Goal: Task Accomplishment & Management: Manage account settings

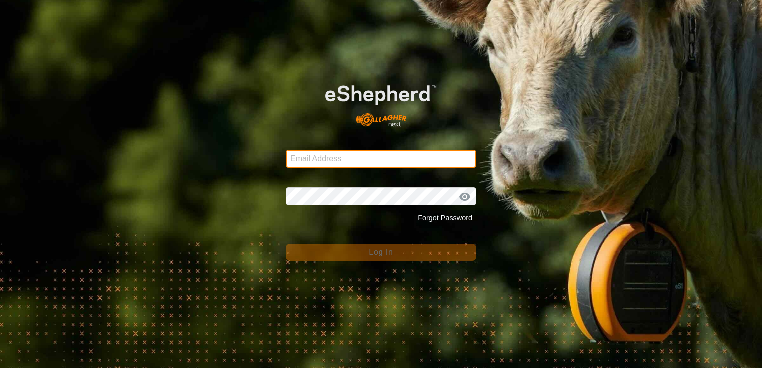
type input "[EMAIL_ADDRESS][DOMAIN_NAME]"
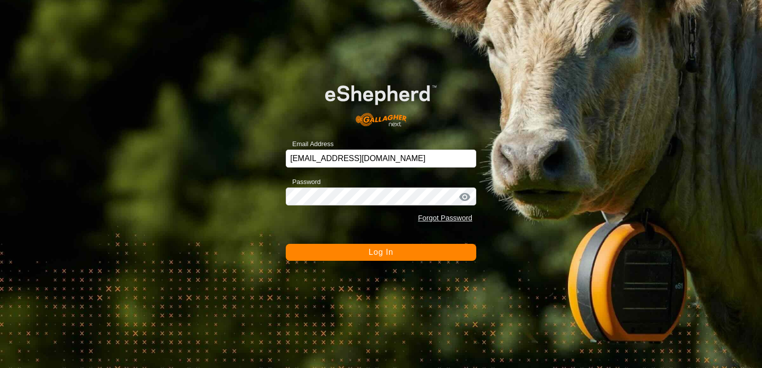
click at [399, 252] on button "Log In" at bounding box center [381, 252] width 191 height 17
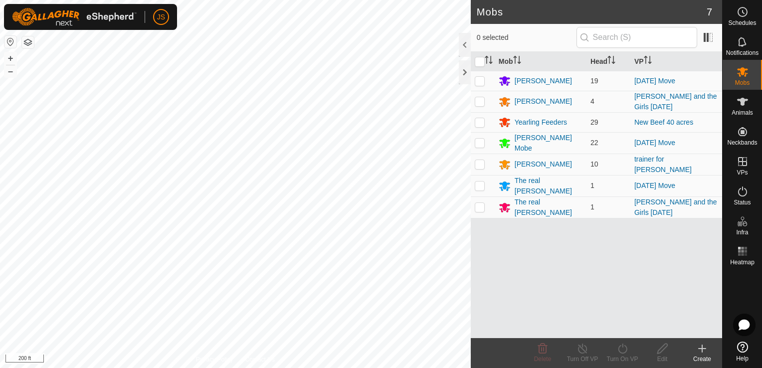
click at [702, 354] on icon at bounding box center [702, 349] width 12 height 12
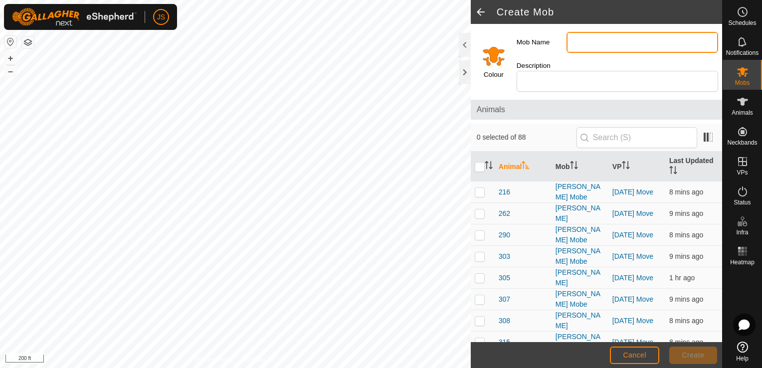
click at [584, 40] on input "Mob Name" at bounding box center [643, 42] width 152 height 21
type input "left behind"
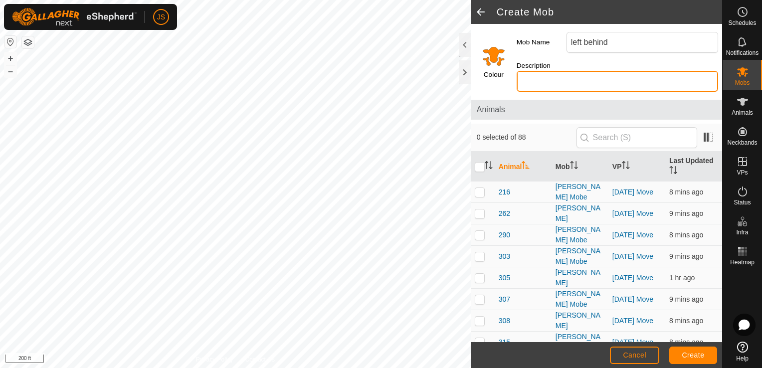
click at [599, 71] on input "Description" at bounding box center [618, 81] width 202 height 21
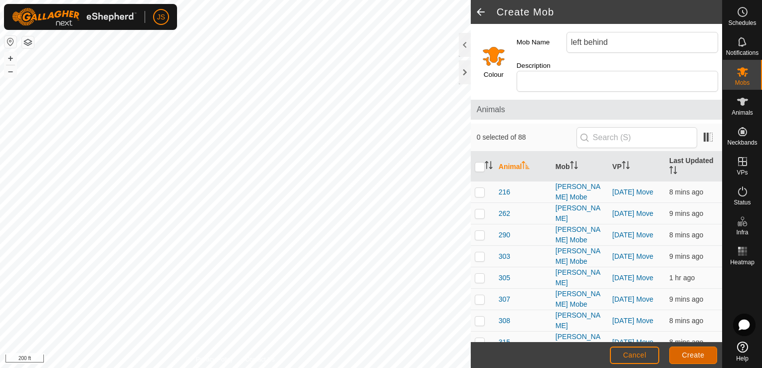
click at [698, 355] on span "Create" at bounding box center [693, 355] width 22 height 8
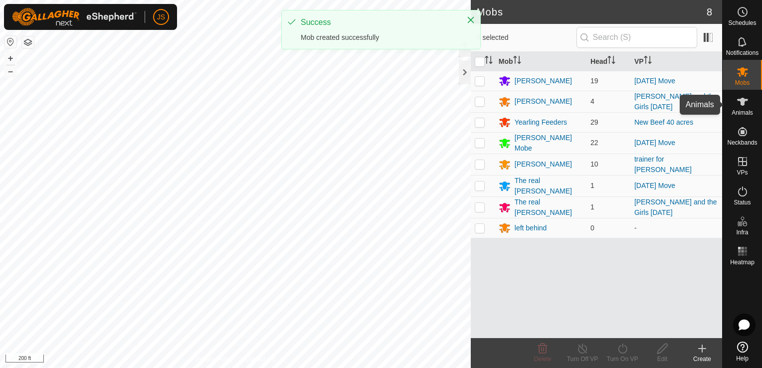
click at [743, 107] on icon at bounding box center [743, 102] width 12 height 12
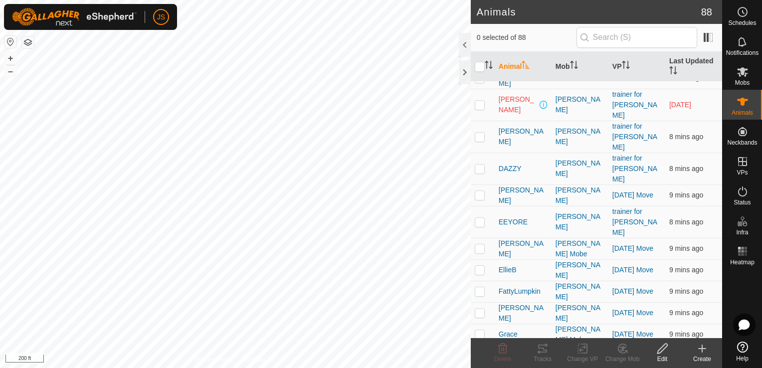
scroll to position [1173, 0]
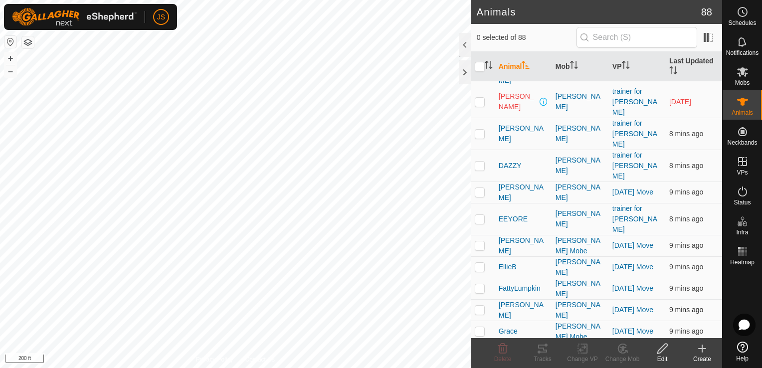
click at [476, 306] on p-checkbox at bounding box center [480, 310] width 10 height 8
checkbox input "true"
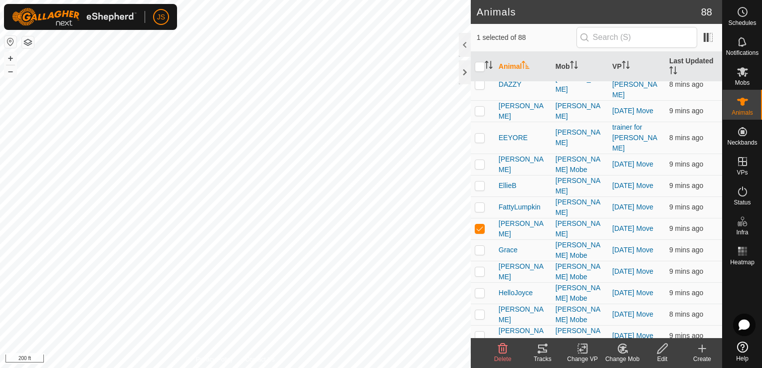
scroll to position [1314, 0]
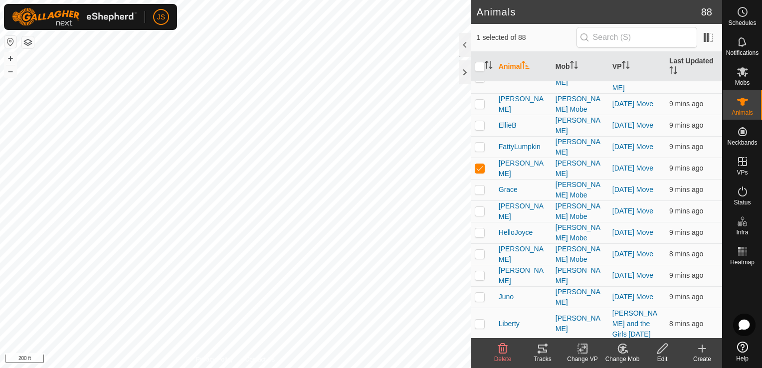
checkbox input "true"
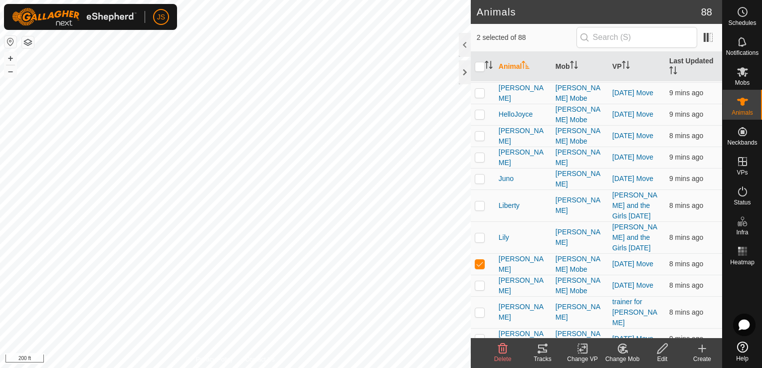
scroll to position [1436, 0]
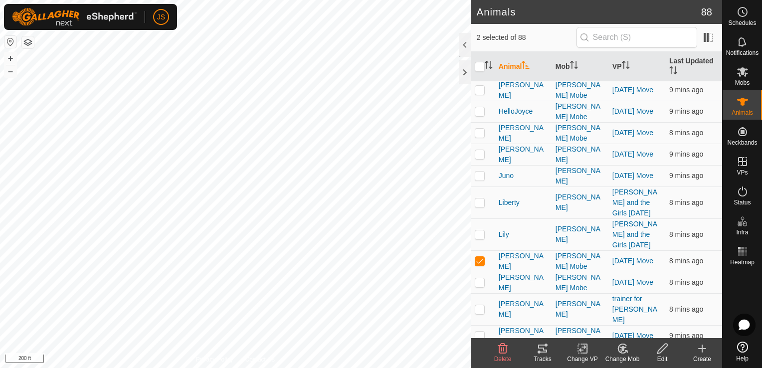
checkbox input "true"
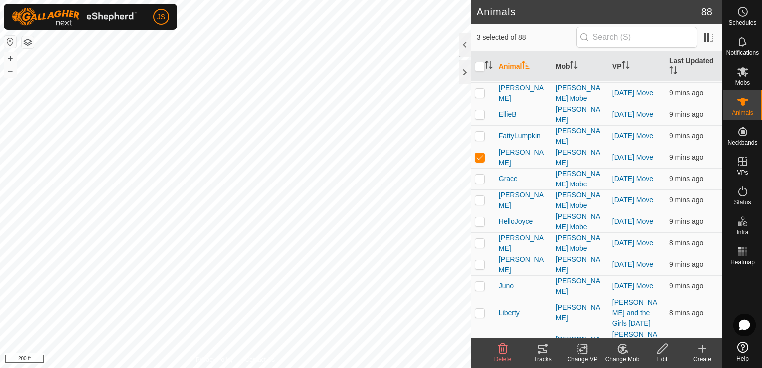
scroll to position [1323, 0]
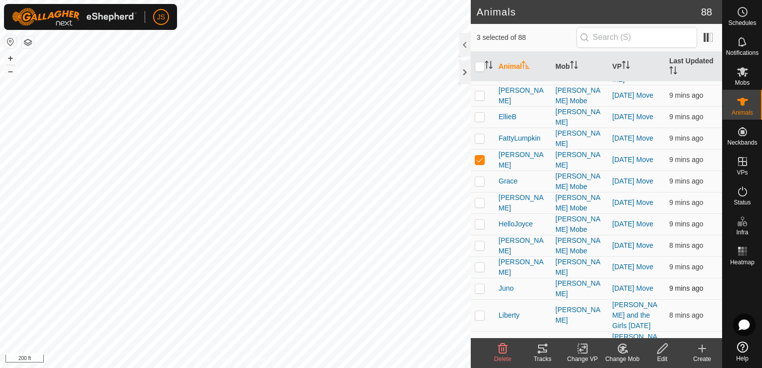
click at [480, 284] on p-checkbox at bounding box center [480, 288] width 10 height 8
checkbox input "true"
click at [625, 351] on icon at bounding box center [623, 349] width 12 height 12
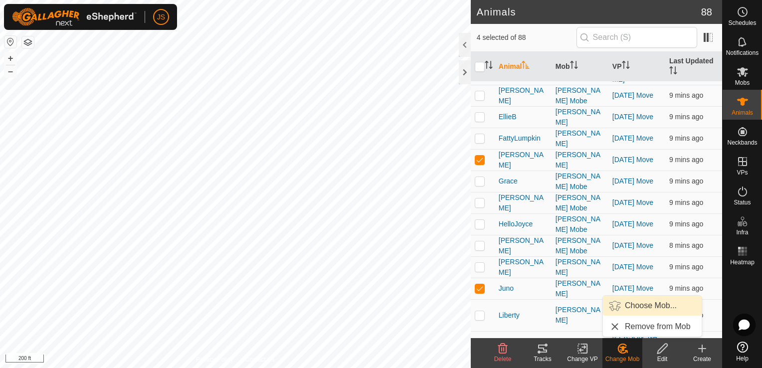
click at [623, 308] on link "Choose Mob..." at bounding box center [652, 306] width 99 height 20
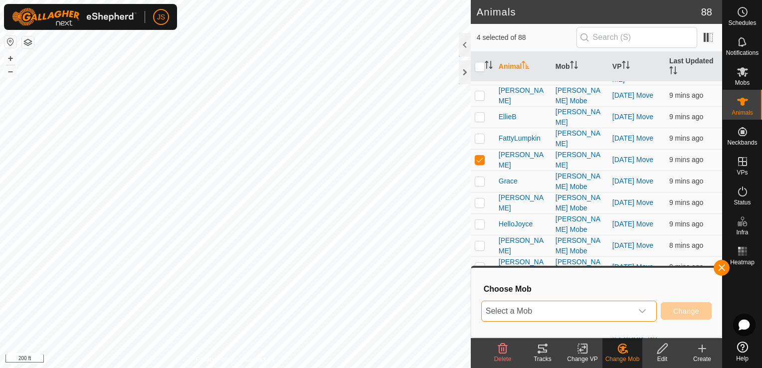
click at [590, 306] on span "Select a Mob" at bounding box center [557, 311] width 151 height 20
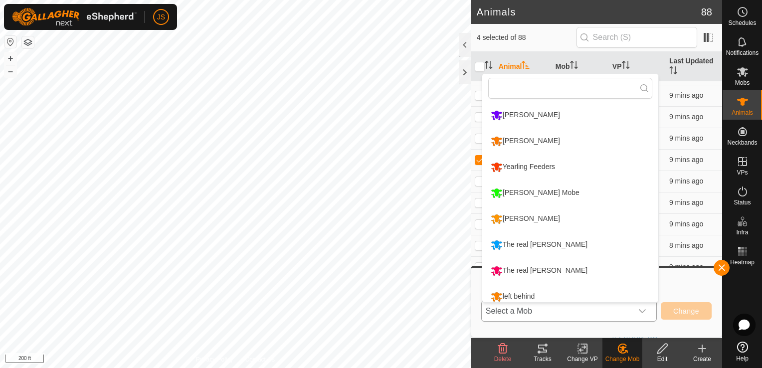
scroll to position [7, 0]
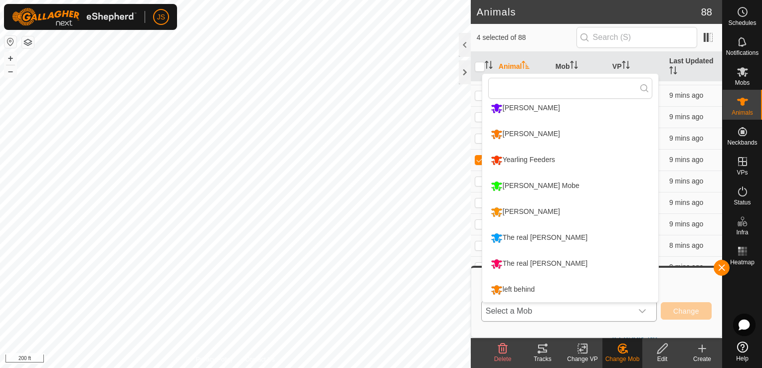
click at [585, 284] on li "left behind" at bounding box center [570, 289] width 176 height 25
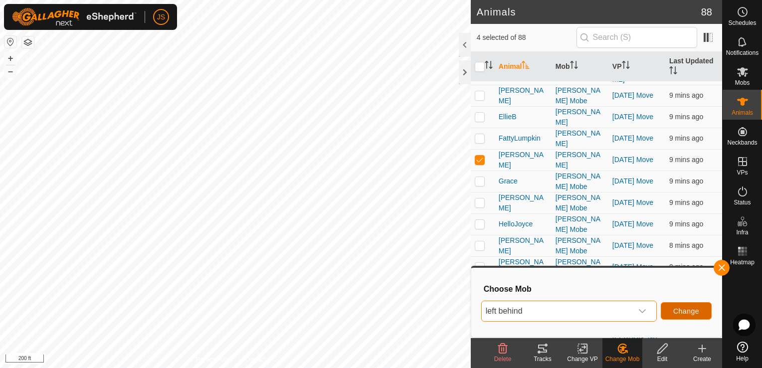
click at [693, 308] on span "Change" at bounding box center [686, 311] width 26 height 8
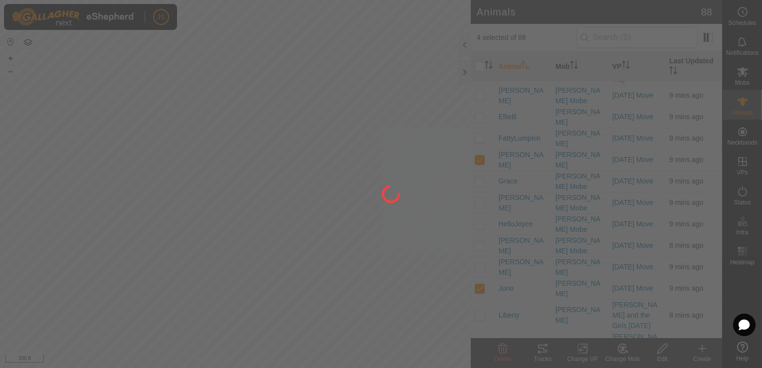
checkbox input "false"
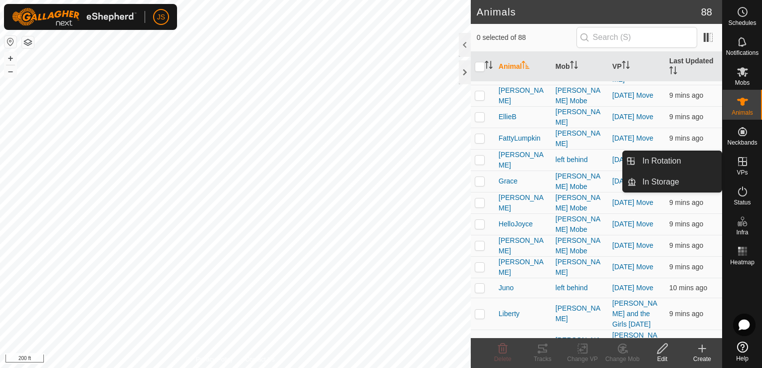
click at [745, 170] on span "VPs" at bounding box center [742, 173] width 11 height 6
click at [670, 157] on link "In Rotation" at bounding box center [679, 161] width 85 height 20
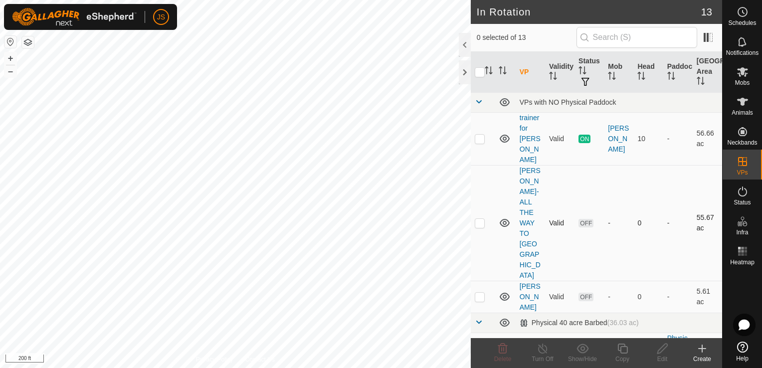
scroll to position [656, 0]
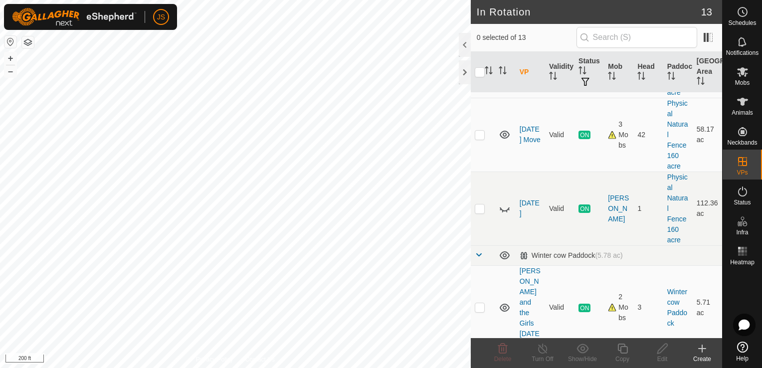
click at [480, 367] on p-checkbox at bounding box center [480, 371] width 10 height 8
checkbox input "true"
click at [660, 350] on icon at bounding box center [662, 349] width 12 height 12
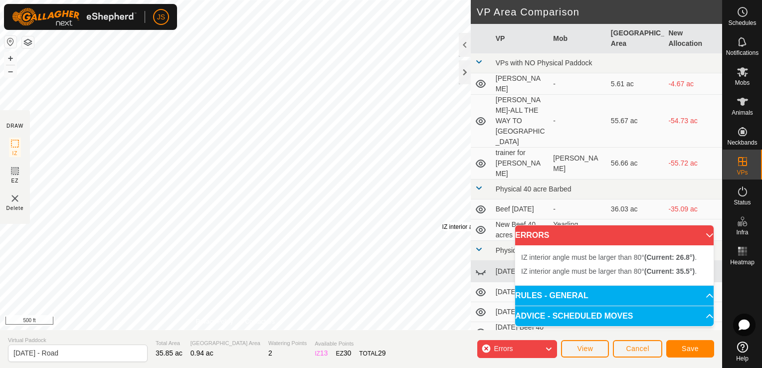
click at [442, 222] on div "IZ interior angle must be larger than 80° (Current: 35.5°) ." at bounding box center [517, 226] width 151 height 9
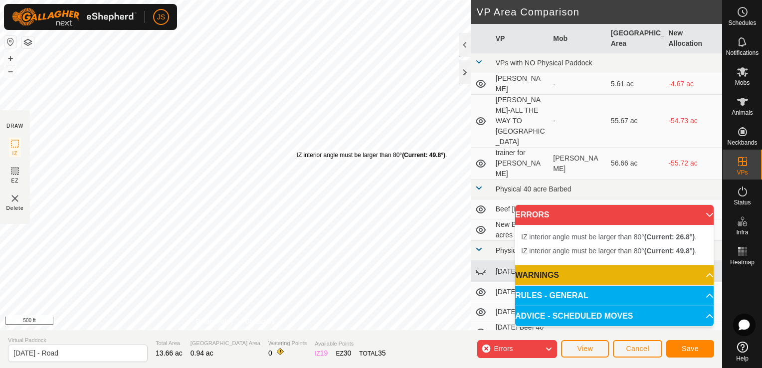
click at [297, 151] on div "IZ interior angle must be larger than 80° (Current: 49.8°) ." at bounding box center [372, 155] width 151 height 9
click at [296, 151] on div "IZ interior angle must be larger than 80° (Current: 49.8°) . + – ⇧ i 500 ft" at bounding box center [235, 165] width 471 height 330
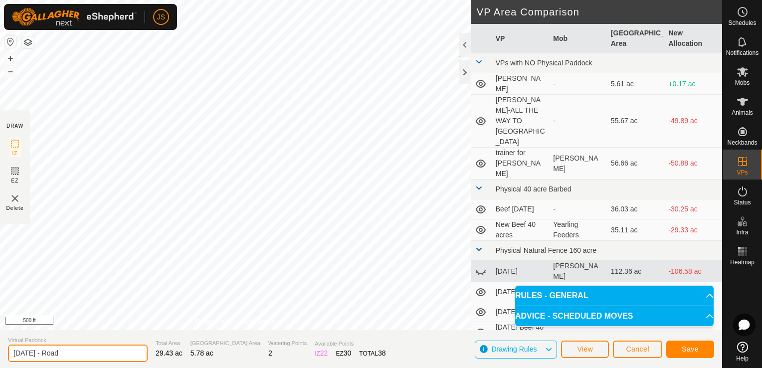
drag, startPoint x: 78, startPoint y: 354, endPoint x: 0, endPoint y: 338, distance: 79.4
click at [0, 344] on html "JS Schedules Notifications Mobs Animals Neckbands VPs Status Infra Heatmap Help…" at bounding box center [381, 184] width 762 height 368
type input "[DATE]"
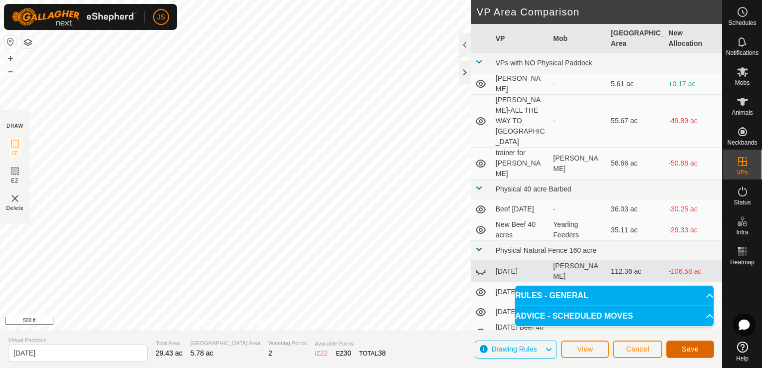
click at [700, 350] on button "Save" at bounding box center [690, 349] width 48 height 17
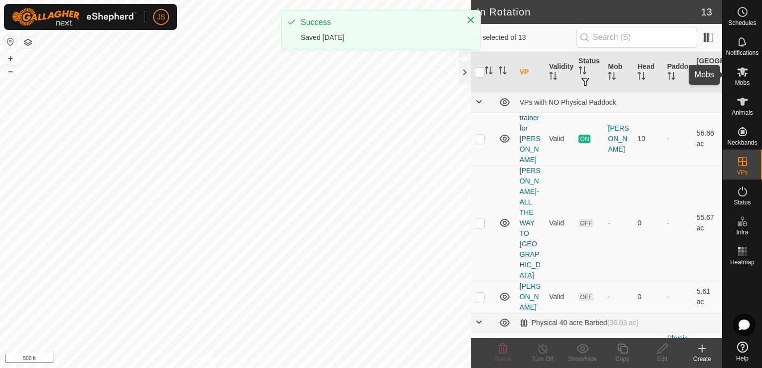
click at [745, 71] on icon at bounding box center [743, 72] width 12 height 12
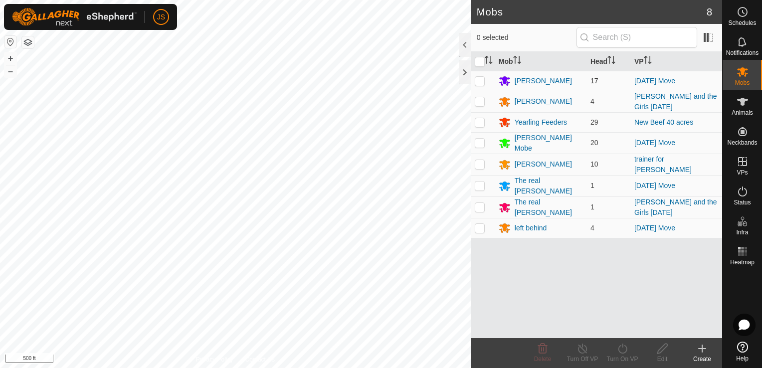
click at [478, 80] on p-checkbox at bounding box center [480, 81] width 10 height 8
checkbox input "true"
click at [478, 141] on p-checkbox at bounding box center [480, 143] width 10 height 8
checkbox input "true"
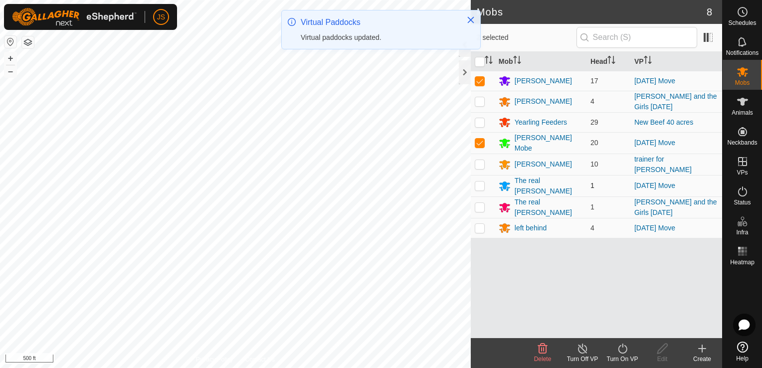
click at [478, 184] on p-checkbox at bounding box center [480, 186] width 10 height 8
checkbox input "true"
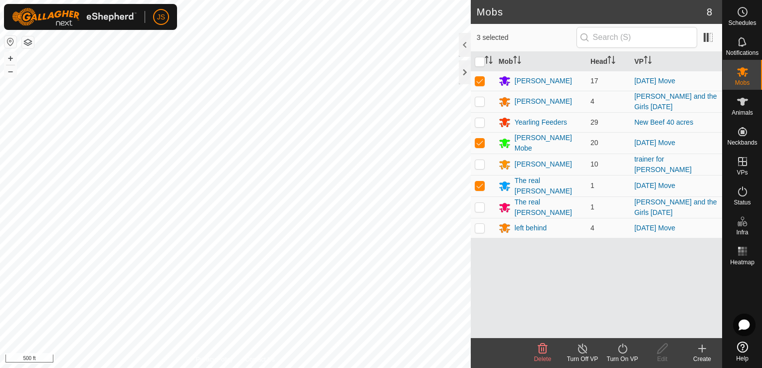
click at [623, 355] on div "Turn On VP" at bounding box center [623, 359] width 40 height 9
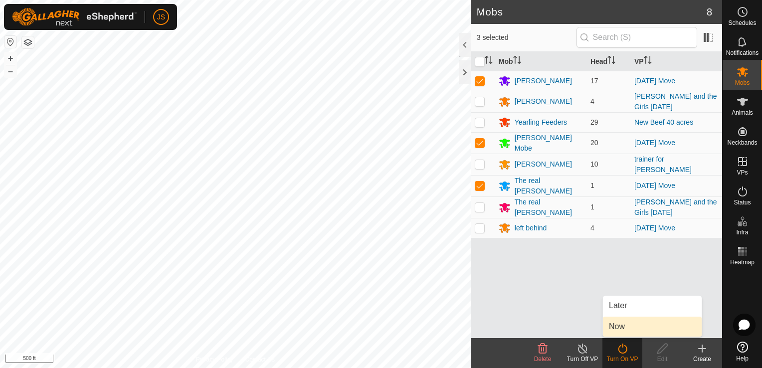
click at [623, 323] on link "Now" at bounding box center [652, 327] width 99 height 20
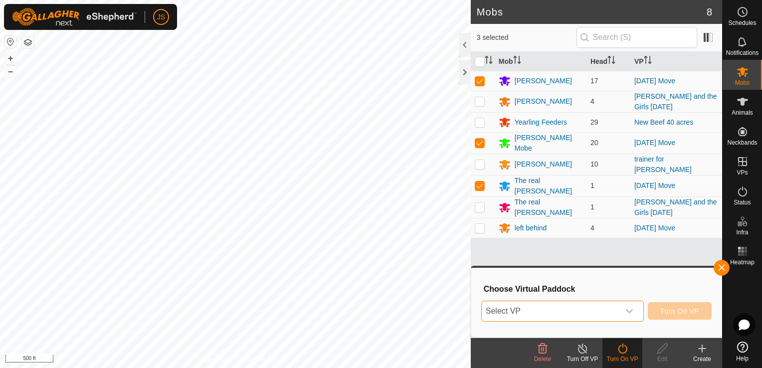
click at [563, 309] on span "Select VP" at bounding box center [551, 311] width 138 height 20
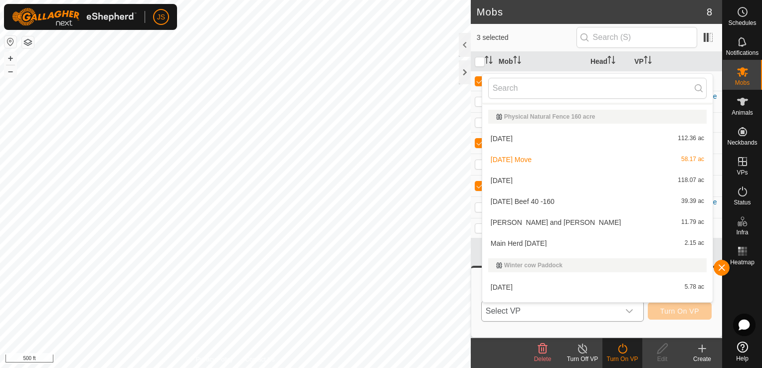
scroll to position [159, 0]
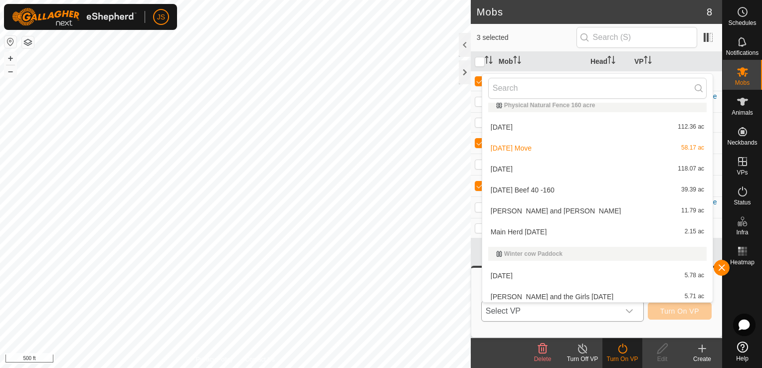
click at [619, 275] on li "[DATE] 5.78 ac" at bounding box center [597, 276] width 230 height 20
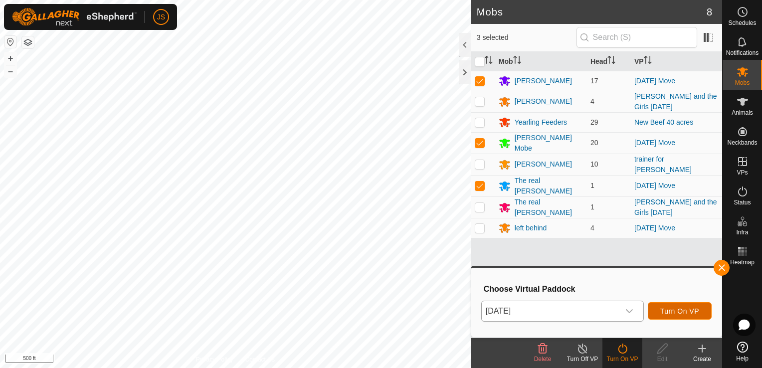
click at [672, 311] on span "Turn On VP" at bounding box center [679, 311] width 39 height 8
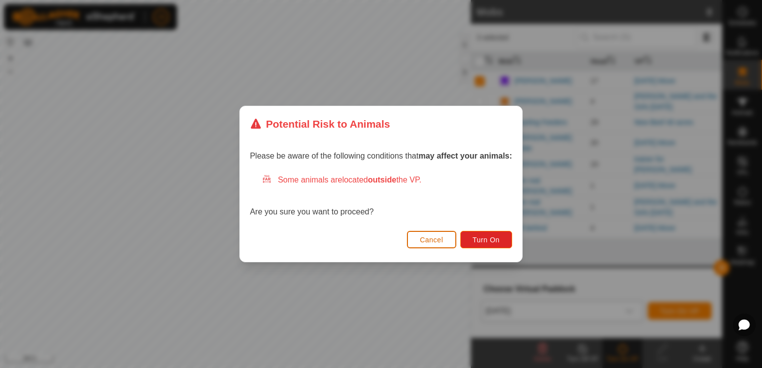
click at [442, 243] on span "Cancel" at bounding box center [431, 240] width 23 height 8
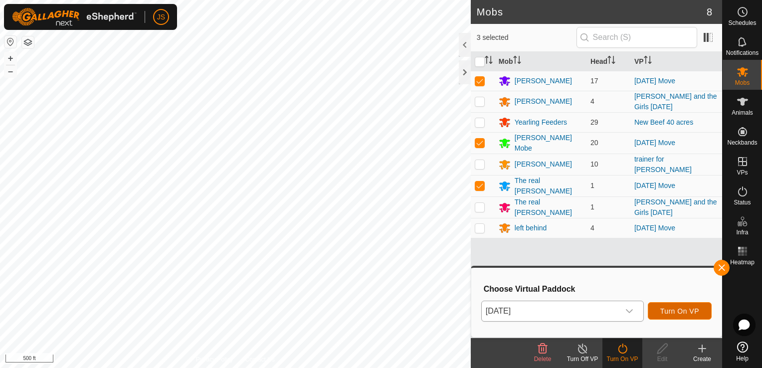
click at [678, 312] on span "Turn On VP" at bounding box center [679, 311] width 39 height 8
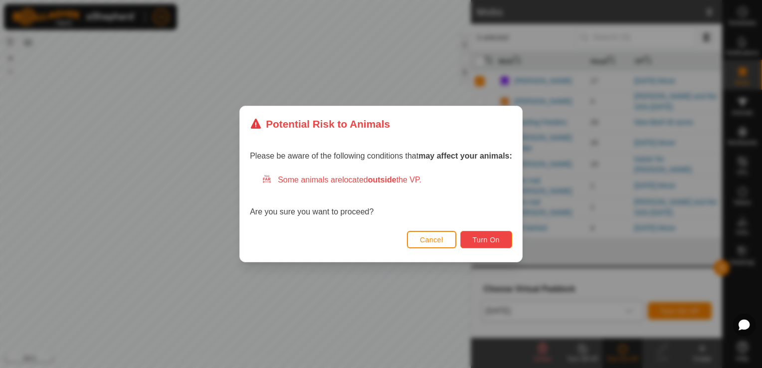
click at [498, 237] on span "Turn On" at bounding box center [486, 240] width 27 height 8
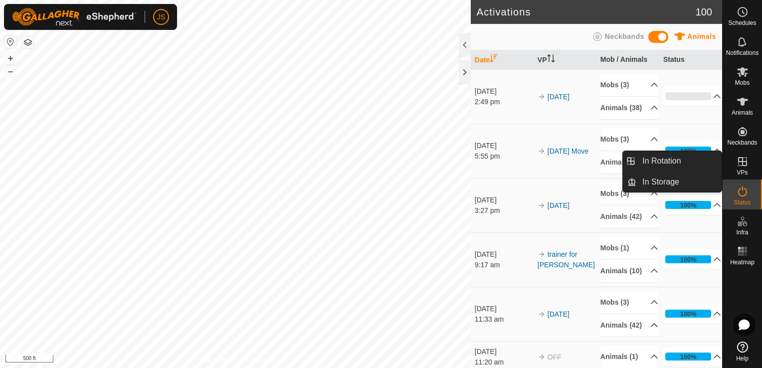
click at [747, 165] on icon at bounding box center [743, 162] width 12 height 12
click at [656, 161] on link "In Rotation" at bounding box center [679, 161] width 85 height 20
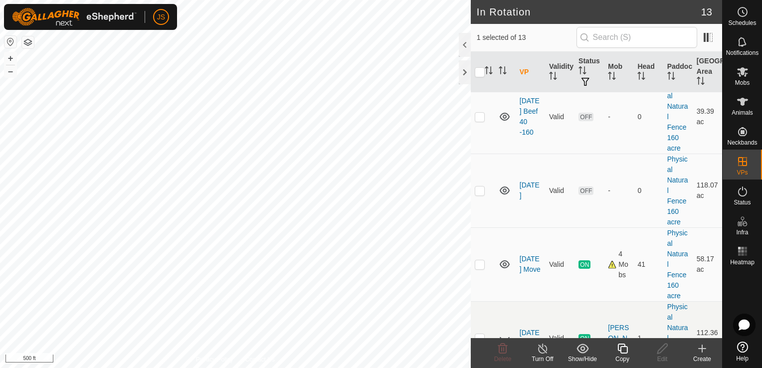
scroll to position [519, 0]
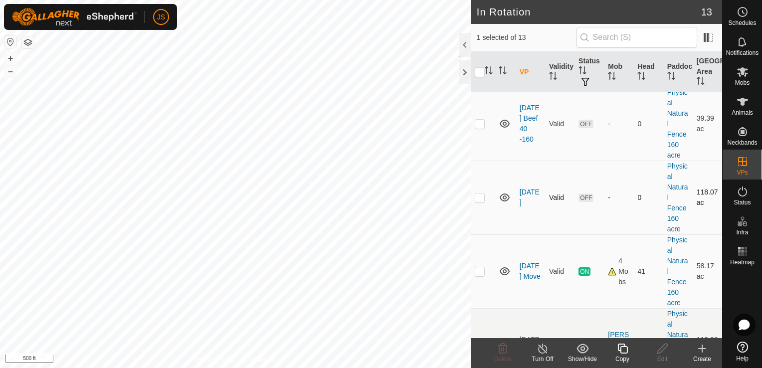
click at [479, 194] on p-checkbox at bounding box center [480, 198] width 10 height 8
checkbox input "true"
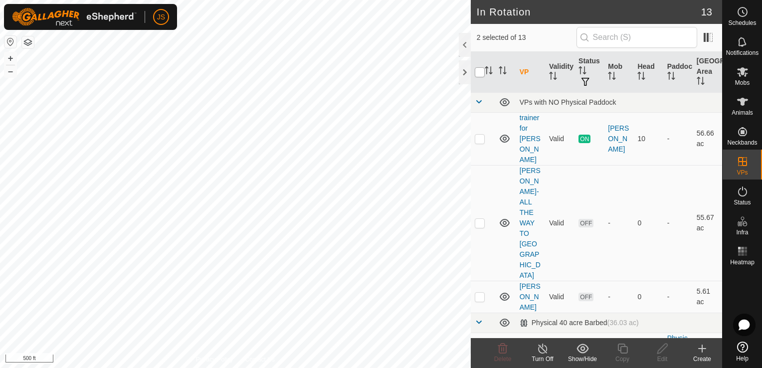
click at [483, 73] on input "checkbox" at bounding box center [480, 72] width 10 height 10
checkbox input "true"
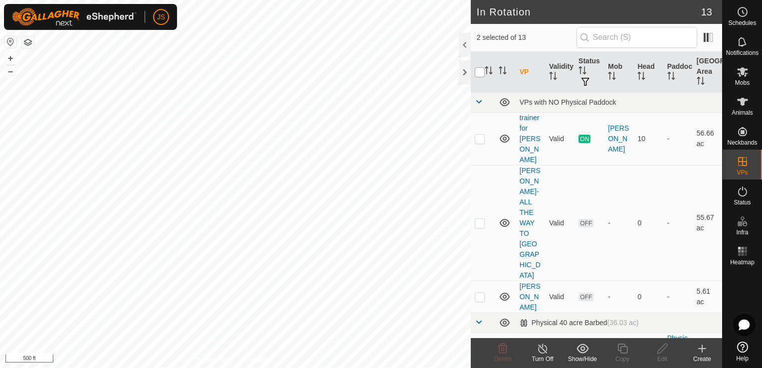
checkbox input "true"
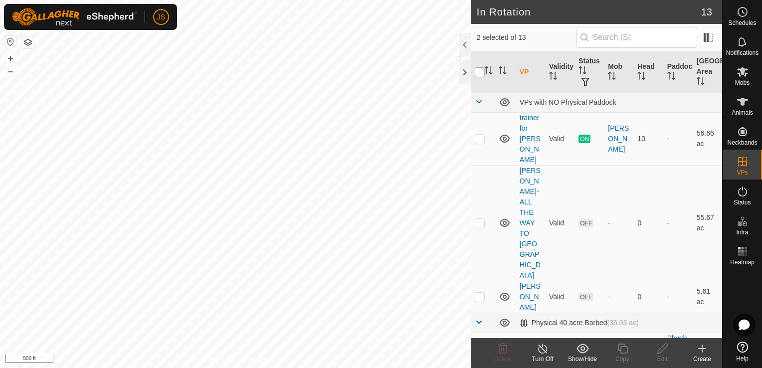
checkbox input "true"
click at [481, 73] on input "checkbox" at bounding box center [480, 72] width 10 height 10
checkbox input "false"
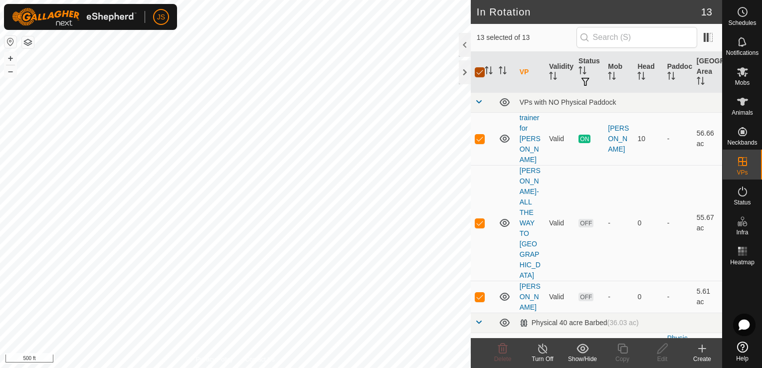
checkbox input "false"
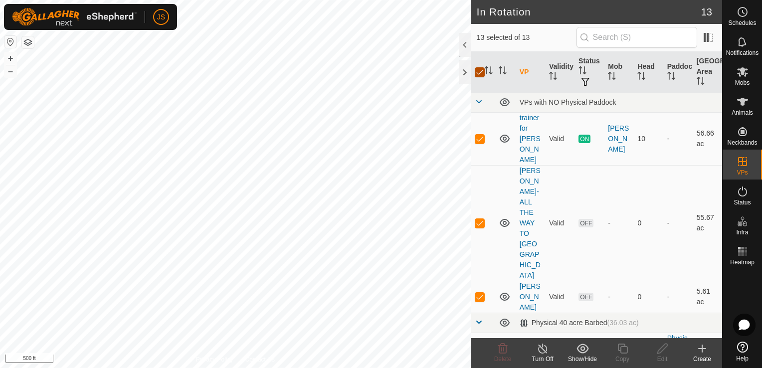
checkbox input "false"
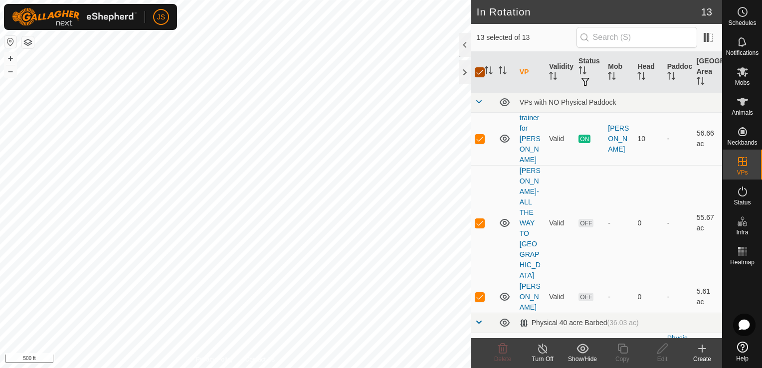
checkbox input "false"
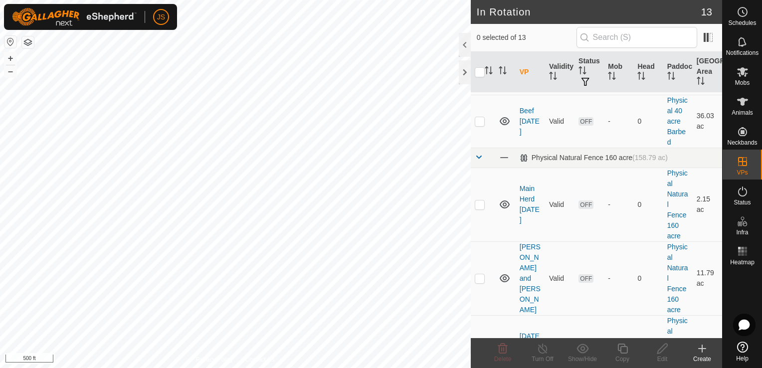
scroll to position [303, 0]
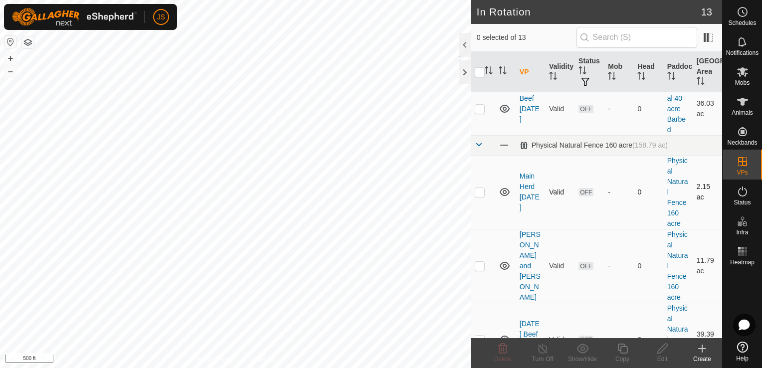
click at [478, 188] on p-checkbox at bounding box center [480, 192] width 10 height 8
click at [481, 188] on p-checkbox at bounding box center [480, 192] width 10 height 8
checkbox input "false"
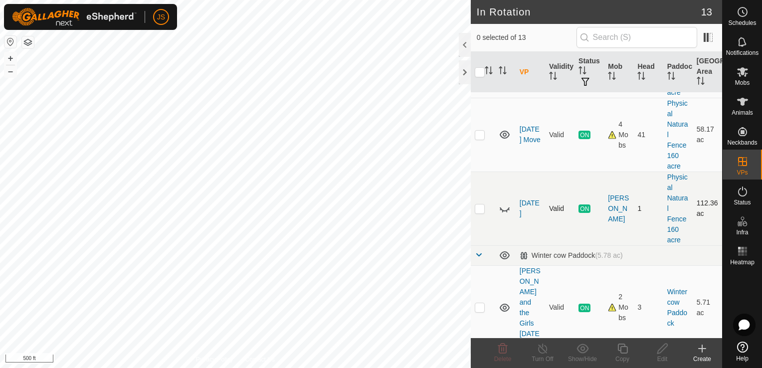
click at [478, 205] on p-checkbox at bounding box center [480, 209] width 10 height 8
checkbox input "false"
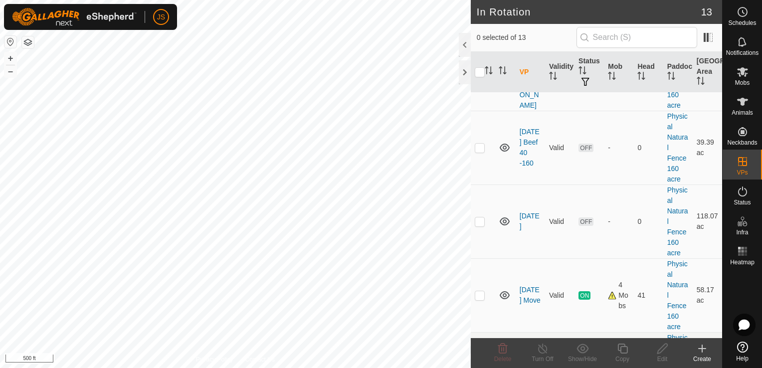
scroll to position [483, 0]
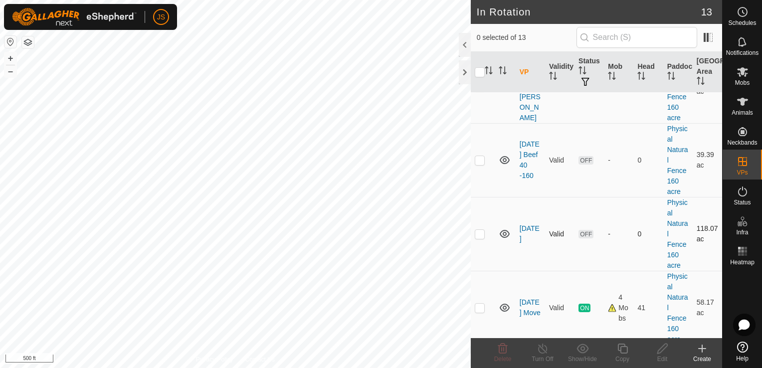
click at [483, 230] on p-checkbox at bounding box center [480, 234] width 10 height 8
checkbox input "true"
click at [659, 355] on div "Edit" at bounding box center [663, 359] width 40 height 9
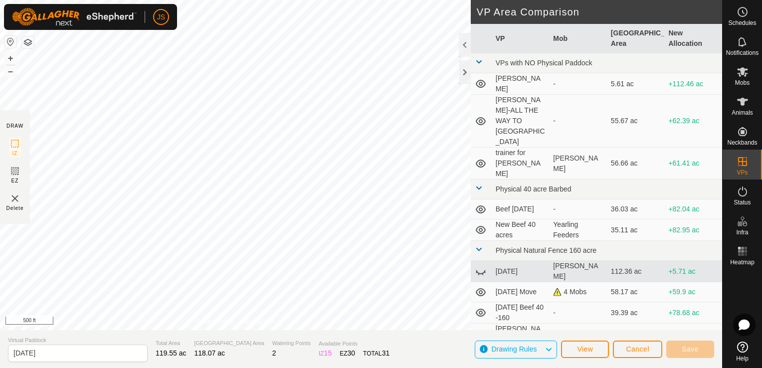
click at [330, 332] on div "DRAW IZ EZ Delete Privacy Policy Contact Us + – ⇧ i 500 ft VP Area Comparison V…" at bounding box center [361, 184] width 722 height 368
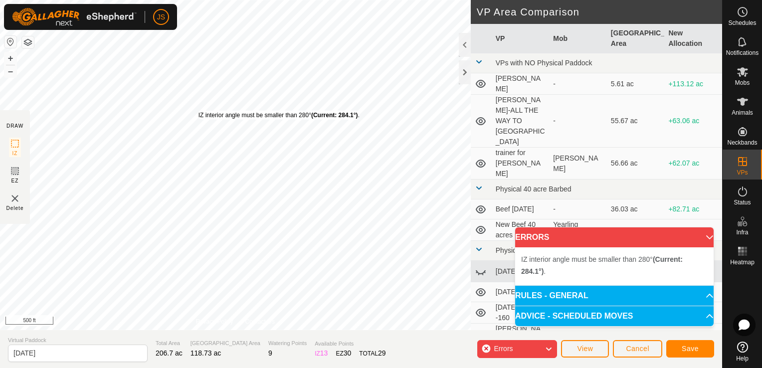
click at [199, 111] on div "IZ interior angle must be smaller than 280° (Current: 284.1°) ." at bounding box center [279, 115] width 161 height 9
click at [199, 111] on div "IZ interior angle must be smaller than 280° (Current: 284.1°) . + – ⇧ i 500 ft" at bounding box center [235, 165] width 471 height 330
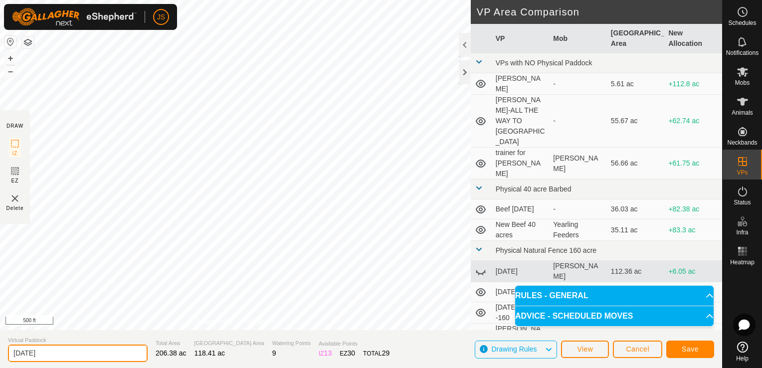
drag, startPoint x: 98, startPoint y: 354, endPoint x: -2, endPoint y: 347, distance: 100.0
click at [0, 347] on html "JS Schedules Notifications Mobs Animals Neckbands VPs Status Infra Heatmap Help…" at bounding box center [381, 184] width 762 height 368
type input "Left behind group x 4"
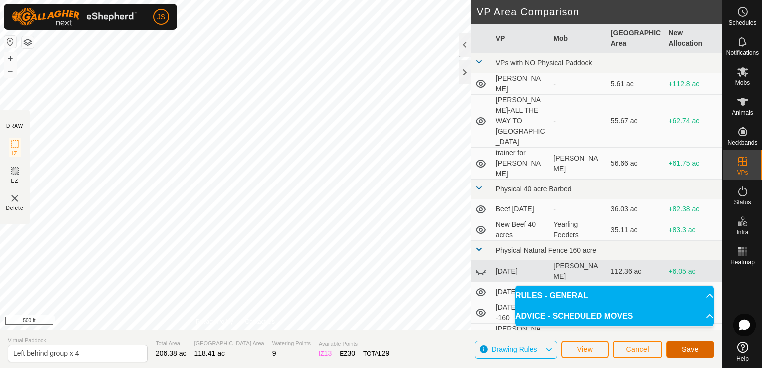
click at [694, 352] on span "Save" at bounding box center [690, 349] width 17 height 8
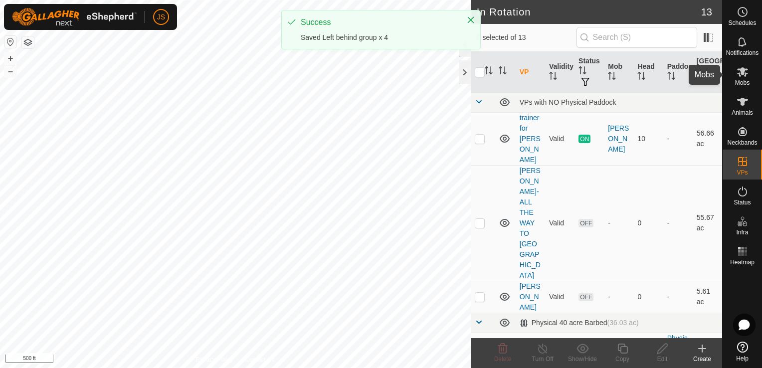
click at [748, 80] on span "Mobs" at bounding box center [742, 83] width 14 height 6
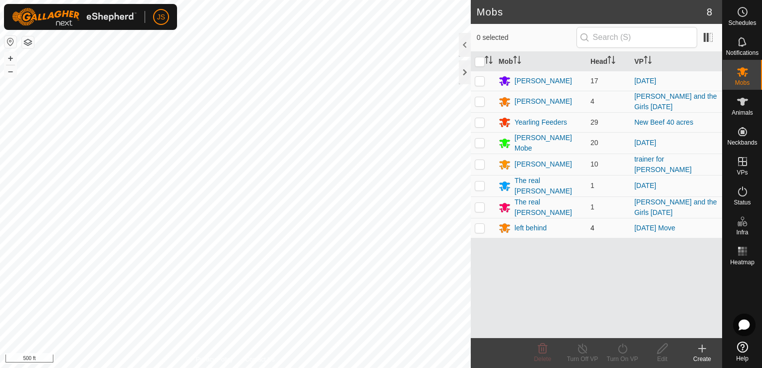
click at [478, 224] on p-checkbox at bounding box center [480, 228] width 10 height 8
checkbox input "true"
click at [624, 353] on icon at bounding box center [622, 349] width 9 height 10
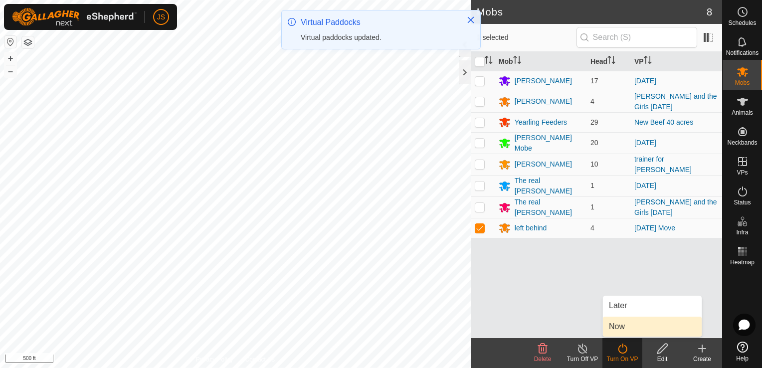
click at [626, 320] on link "Now" at bounding box center [652, 327] width 99 height 20
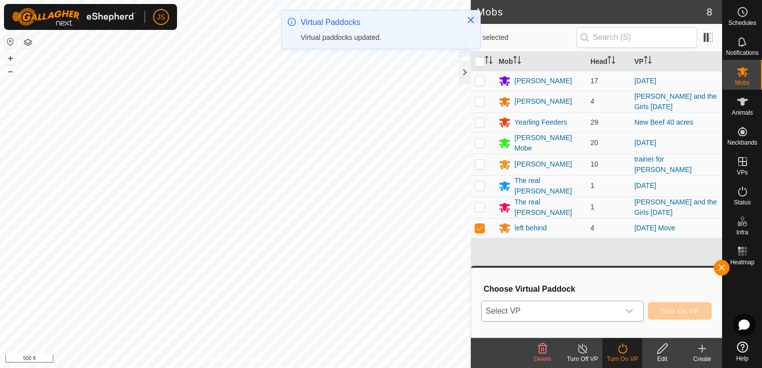
click at [578, 310] on span "Select VP" at bounding box center [551, 311] width 138 height 20
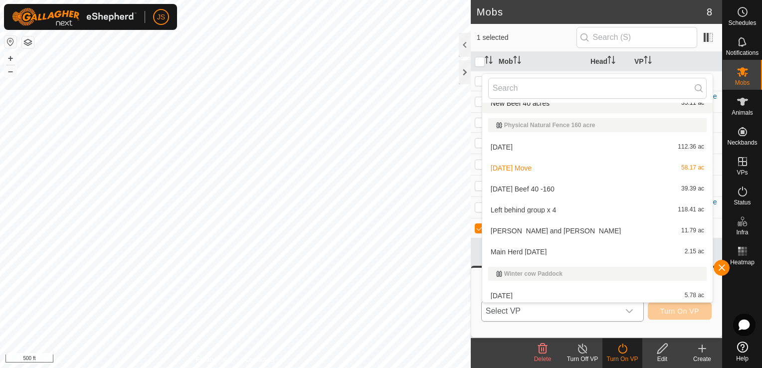
scroll to position [141, 0]
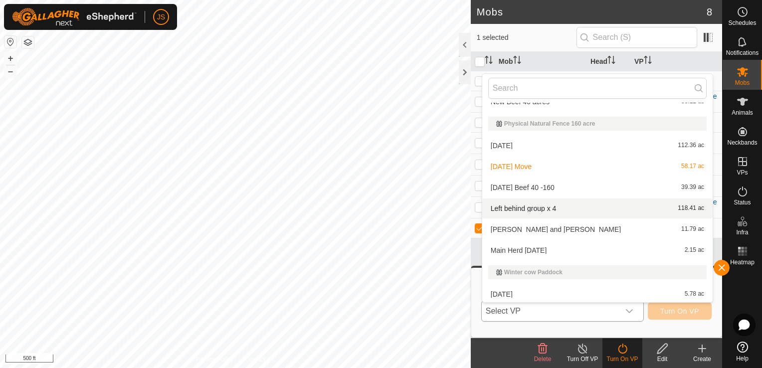
click at [554, 207] on li "Left behind group x 4 118.41 ac" at bounding box center [597, 209] width 230 height 20
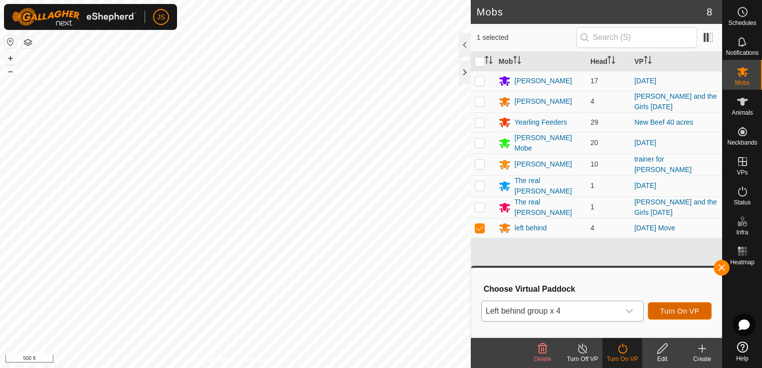
click at [694, 308] on span "Turn On VP" at bounding box center [679, 311] width 39 height 8
